Goal: Book appointment/travel/reservation

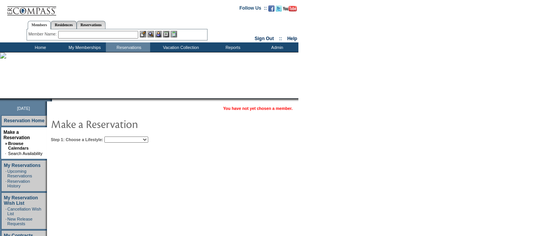
click at [126, 134] on td "Step 1: Choose a Lifestyle: Beach Leisure Metropolitan Mountain OIAL for Advent…" at bounding box center [196, 137] width 294 height 9
click at [130, 137] on select "Beach Leisure Metropolitan Mountain OIAL for Adventure OIAL for Couples OIAL fo…" at bounding box center [126, 139] width 44 height 6
select select "Metropolitan"
click at [117, 136] on select "Beach Leisure Metropolitan Mountain OIAL for Adventure OIAL for Couples OIAL fo…" at bounding box center [126, 139] width 44 height 6
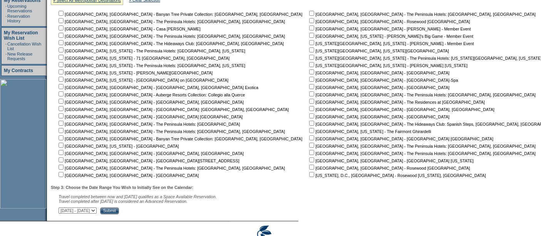
scroll to position [165, 0]
click at [309, 62] on input "checkbox" at bounding box center [311, 64] width 5 height 5
checkbox input "true"
click at [309, 50] on input "checkbox" at bounding box center [311, 49] width 5 height 5
checkbox input "true"
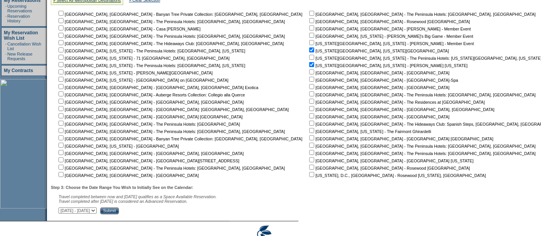
scroll to position [199, 0]
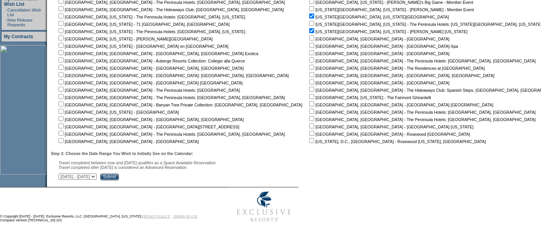
click at [119, 177] on input "Submit" at bounding box center [109, 176] width 19 height 7
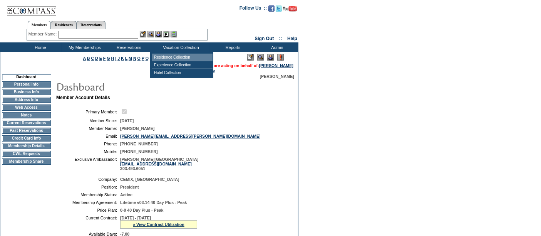
click at [180, 58] on td "Residence Collection" at bounding box center [182, 57] width 60 height 8
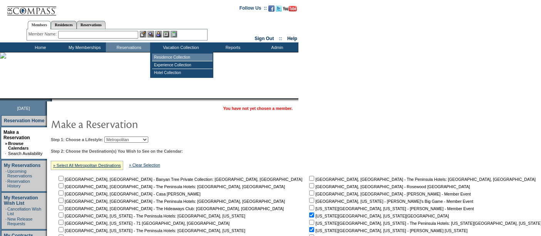
click at [172, 55] on td "Residence Collection" at bounding box center [182, 57] width 60 height 8
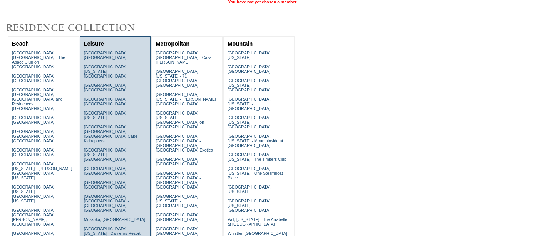
scroll to position [61, 0]
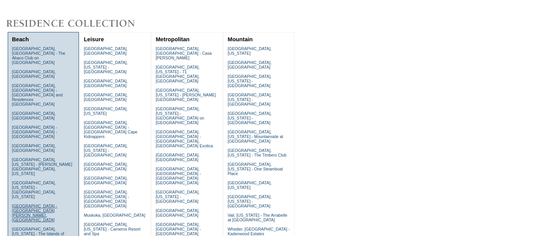
click at [20, 203] on link "[GEOGRAPHIC_DATA] - [GEOGRAPHIC_DATA][PERSON_NAME], [GEOGRAPHIC_DATA]" at bounding box center [34, 212] width 45 height 18
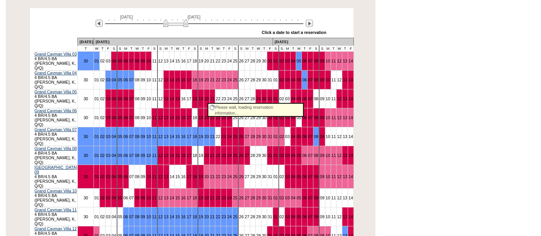
scroll to position [164, 0]
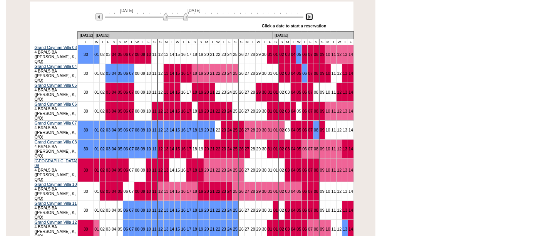
click at [309, 13] on img at bounding box center [309, 16] width 7 height 7
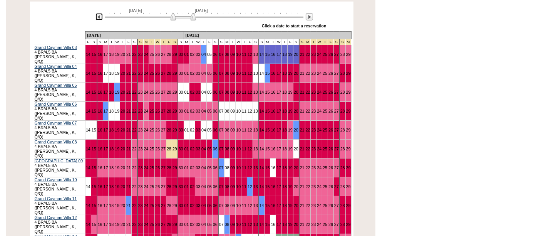
click at [101, 13] on img at bounding box center [98, 16] width 7 height 7
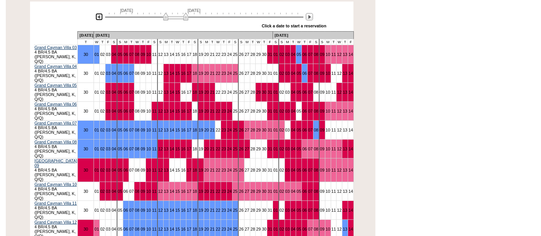
scroll to position [0, 0]
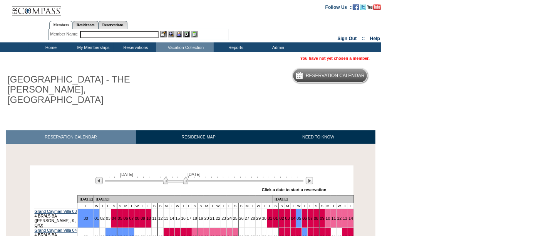
click at [89, 37] on input "text" at bounding box center [119, 34] width 79 height 7
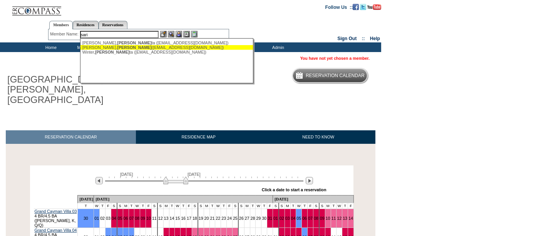
click at [118, 47] on div "Sloane, Sari (sari@sarisloane.com)" at bounding box center [166, 47] width 169 height 5
type input "Sloane, Sari (sari@sarisloane.com)"
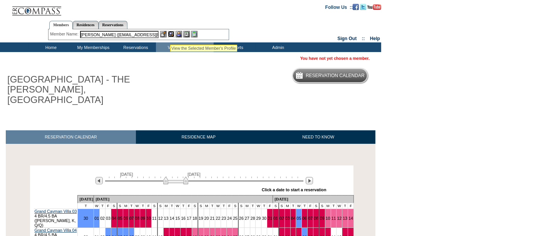
click at [170, 35] on img at bounding box center [171, 34] width 7 height 7
